Goal: Communication & Community: Answer question/provide support

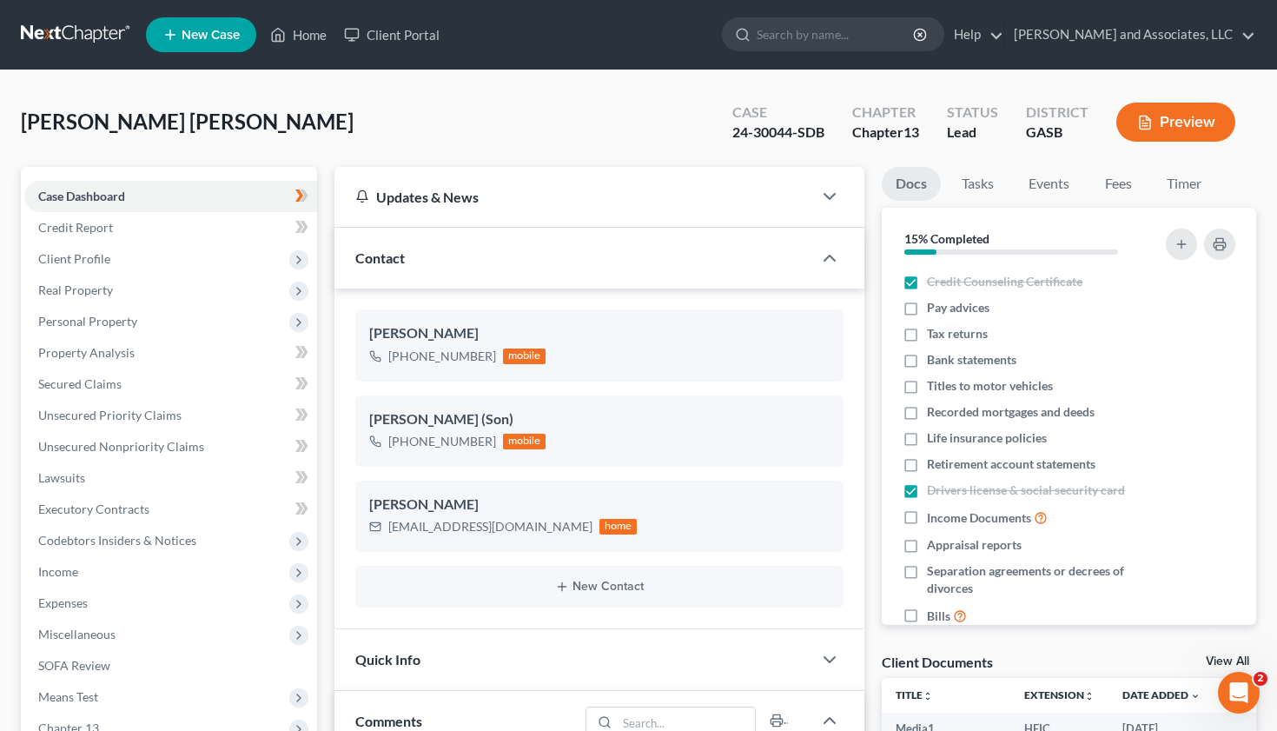
scroll to position [18672, 0]
click at [308, 29] on link "Home" at bounding box center [299, 34] width 74 height 31
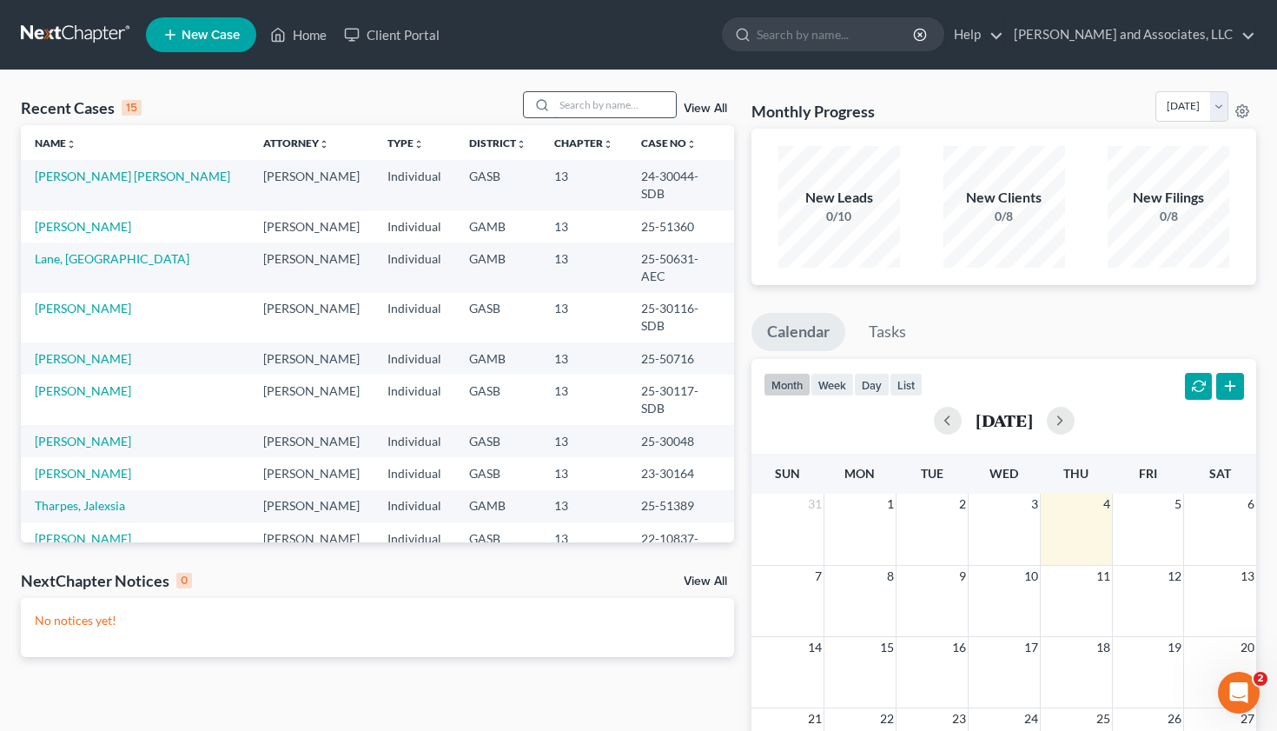
click at [570, 105] on input "search" at bounding box center [615, 104] width 122 height 25
type input "lane"
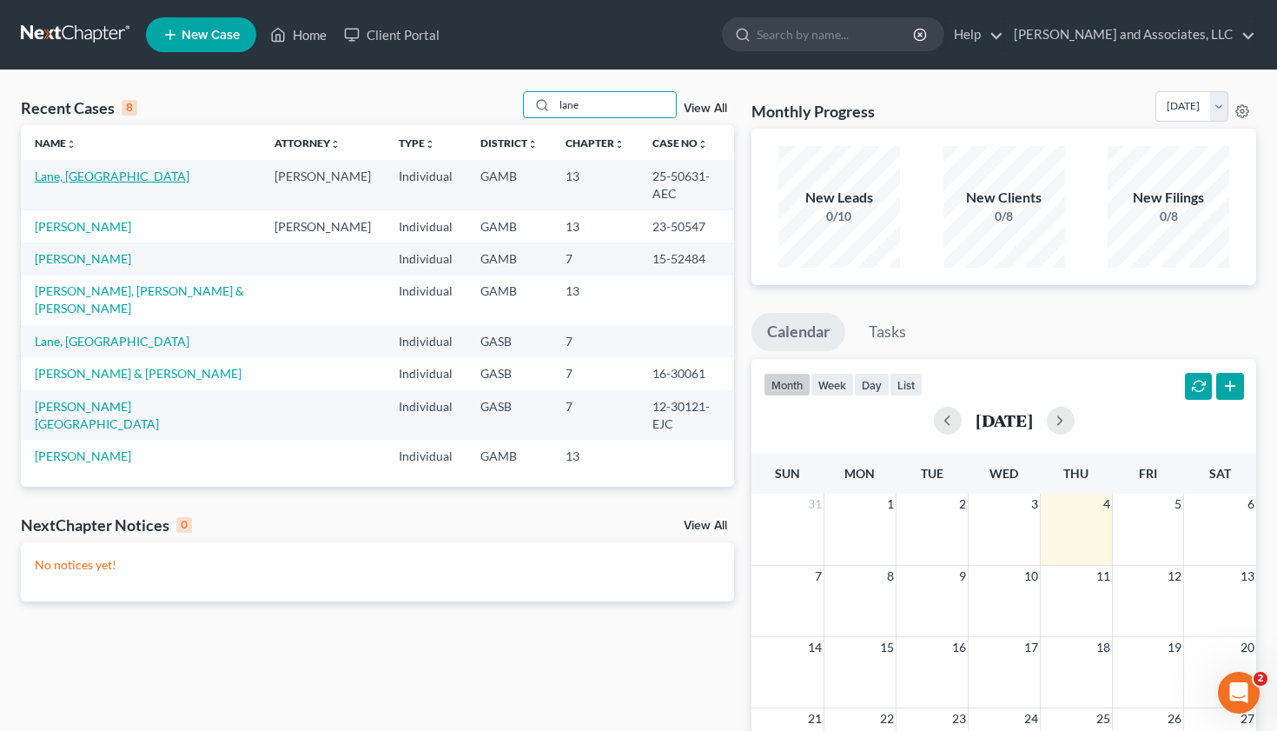
click at [103, 172] on link "Lane, [GEOGRAPHIC_DATA]" at bounding box center [112, 176] width 155 height 15
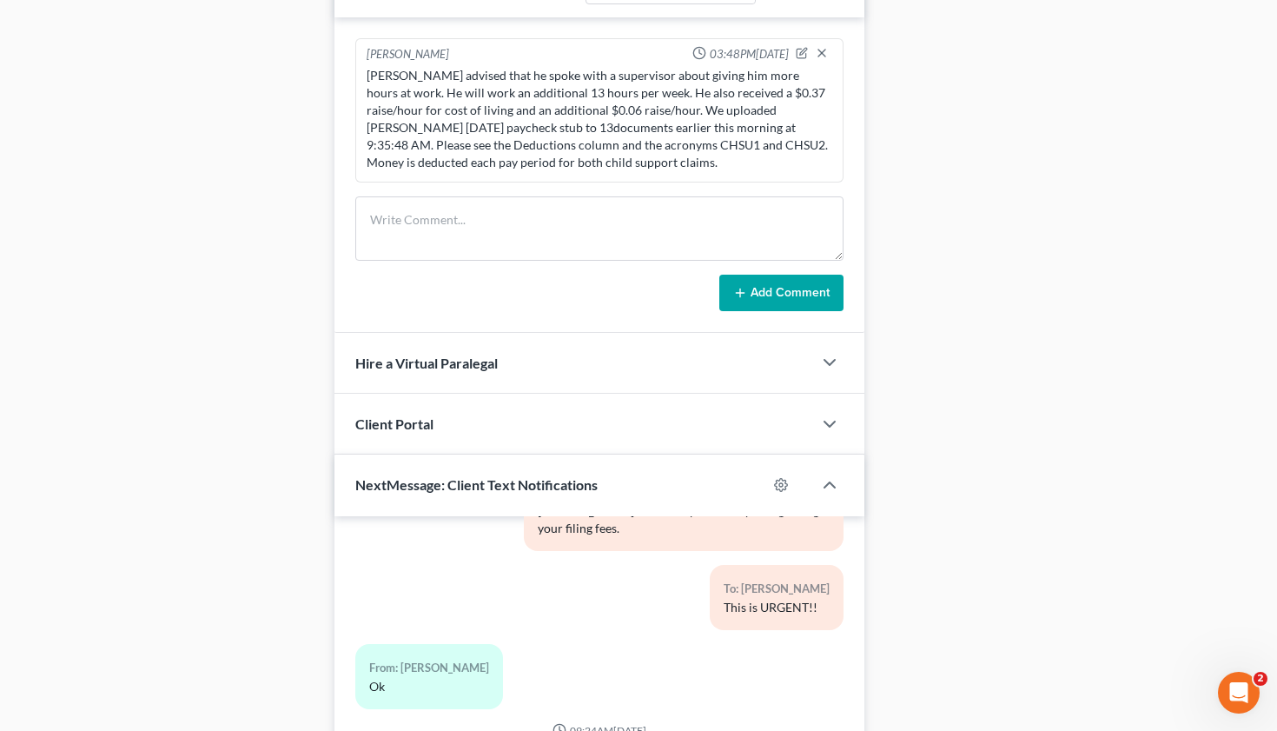
scroll to position [1210, 0]
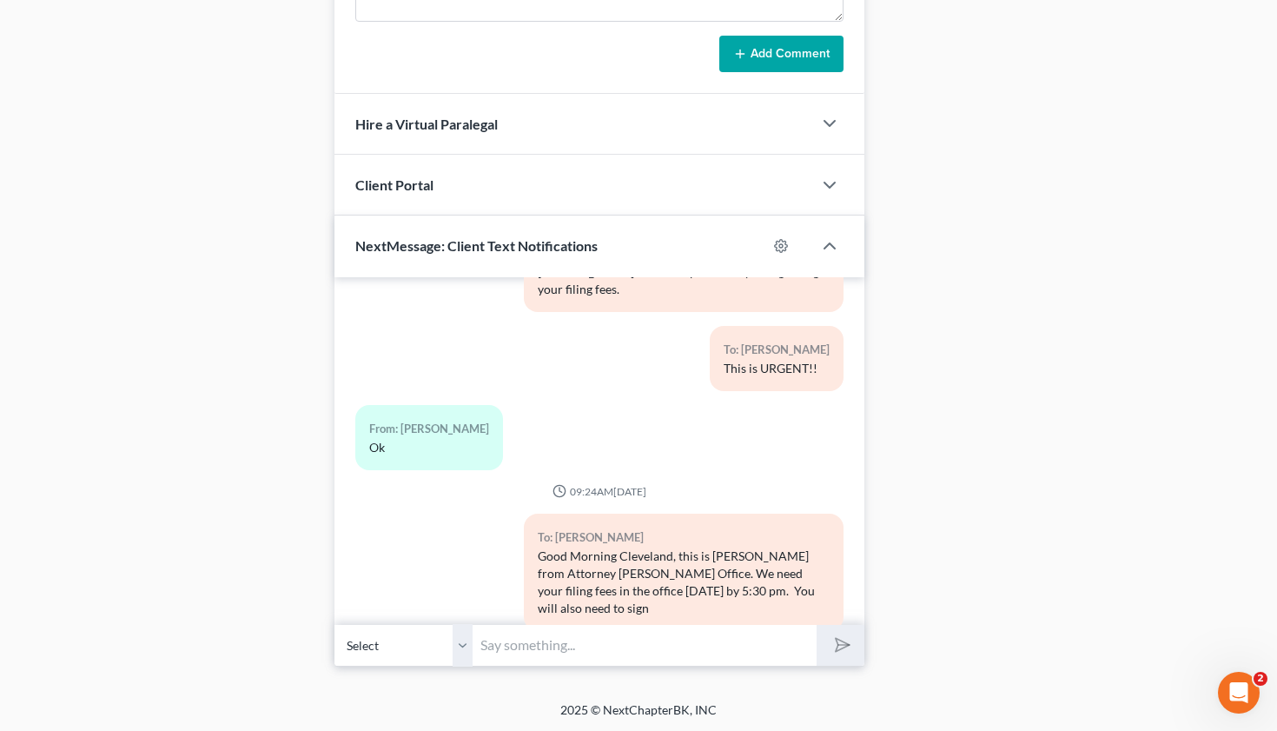
click at [567, 642] on input "text" at bounding box center [646, 645] width 344 height 43
click at [537, 642] on input "text" at bounding box center [646, 645] width 344 height 43
type input "[PERSON_NAME], This is Attorney [PERSON_NAME]. I need to speak with you regardi…"
click at [845, 647] on icon "submit" at bounding box center [839, 645] width 24 height 24
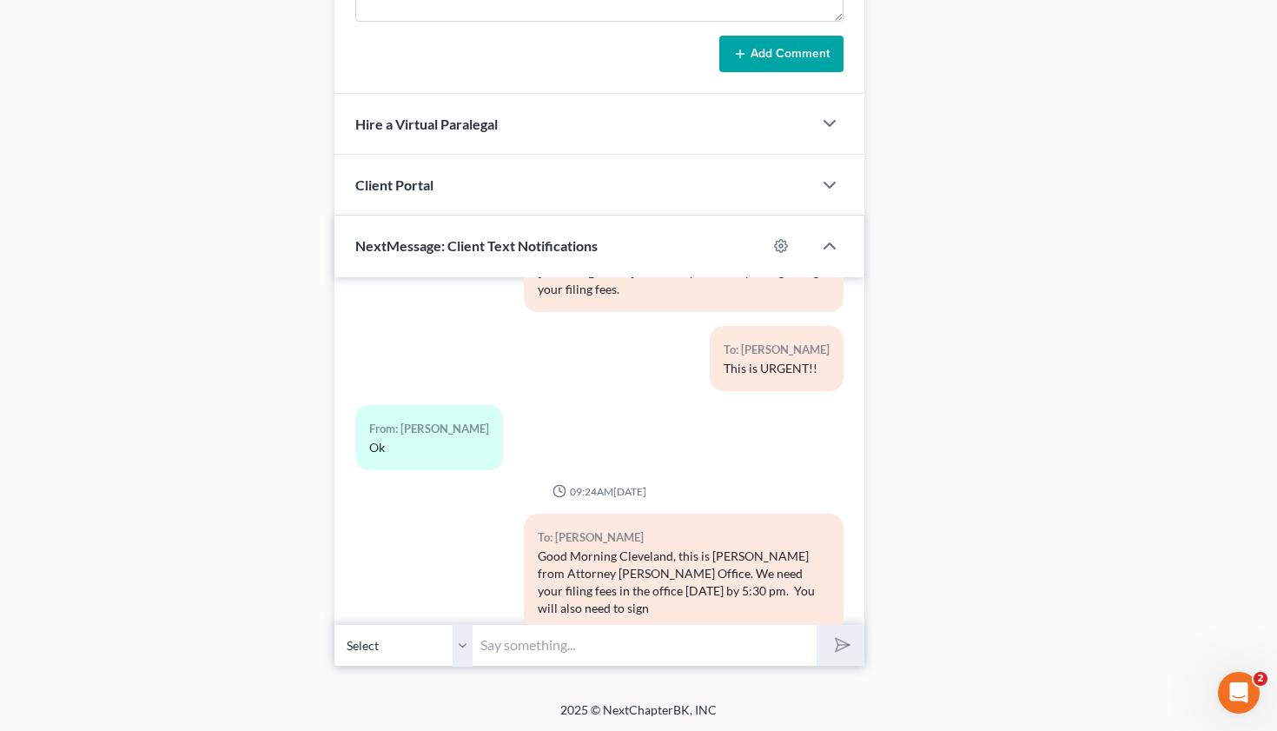
scroll to position [8018, 0]
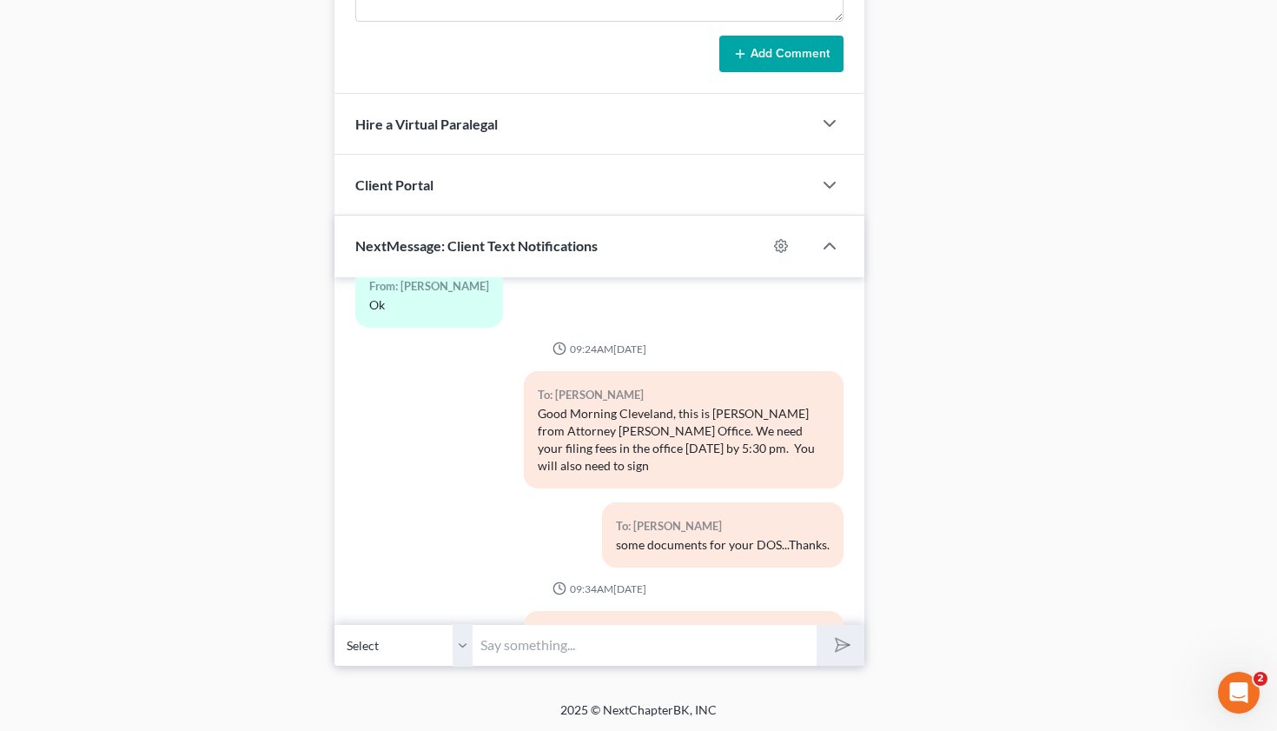
click at [335, 624] on select "Select [PHONE_NUMBER] - [PERSON_NAME]" at bounding box center [404, 645] width 139 height 43
